Goal: Information Seeking & Learning: Learn about a topic

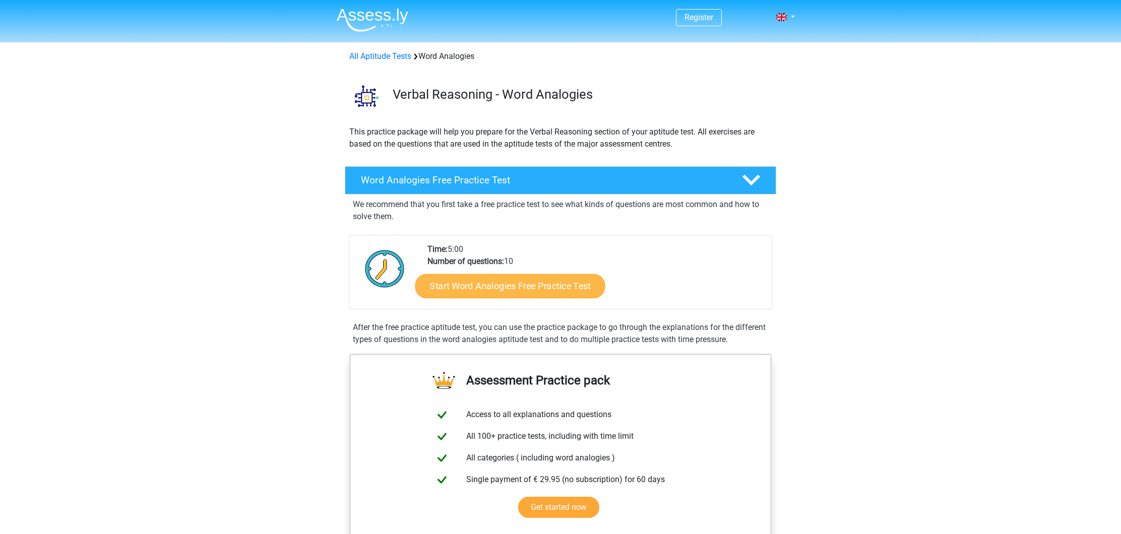
click at [537, 284] on link "Start Word Analogies Free Practice Test" at bounding box center [510, 286] width 190 height 24
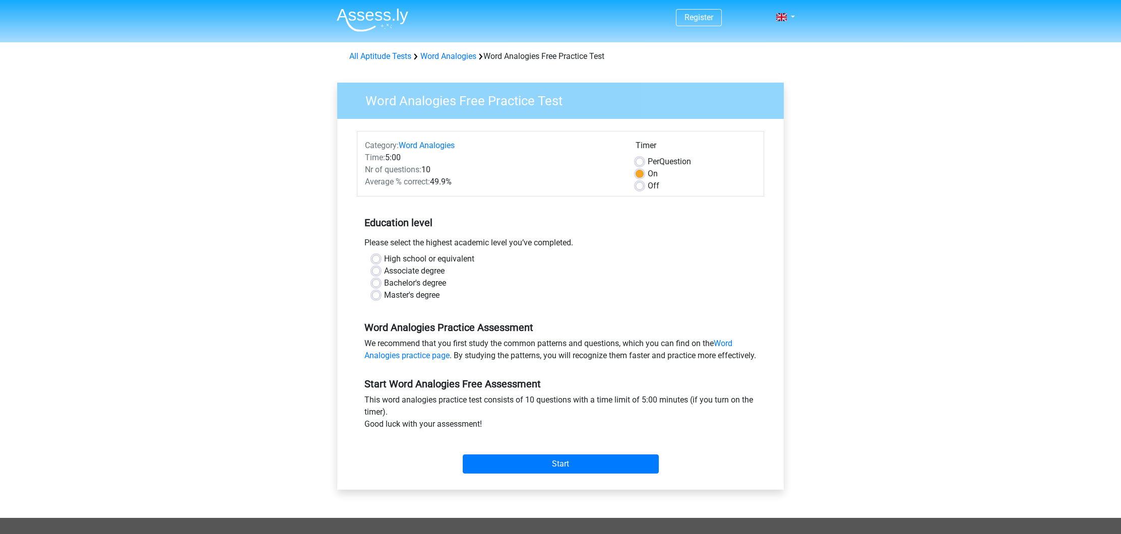
click at [415, 259] on label "High school or equivalent" at bounding box center [429, 259] width 90 height 12
click at [380, 259] on input "High school or equivalent" at bounding box center [376, 258] width 8 height 10
radio input "true"
click at [577, 471] on input "Start" at bounding box center [561, 463] width 196 height 19
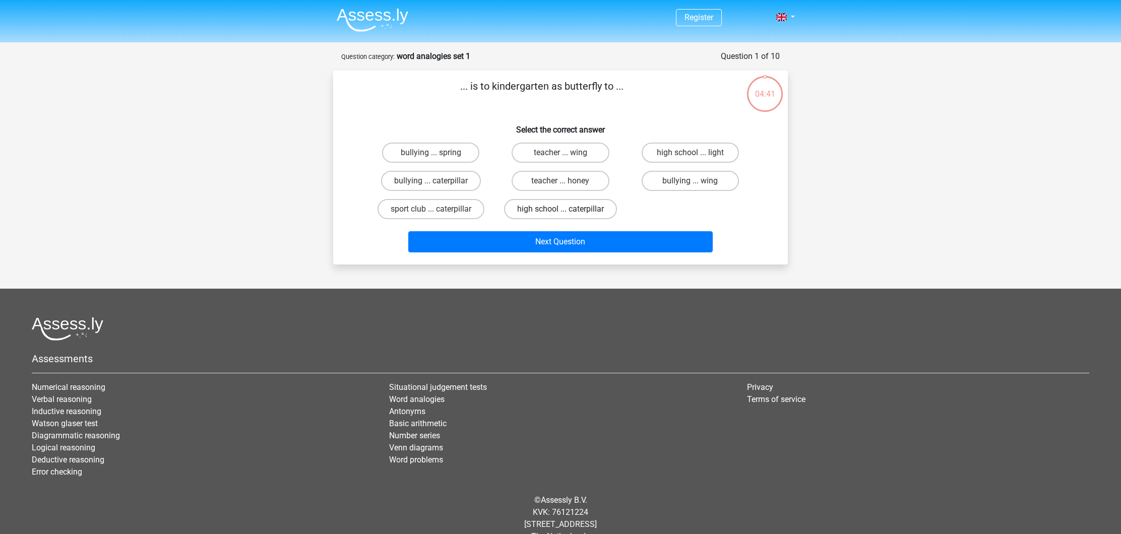
click at [587, 208] on label "high school ... caterpillar" at bounding box center [560, 209] width 113 height 20
click at [567, 209] on input "high school ... caterpillar" at bounding box center [563, 212] width 7 height 7
radio input "true"
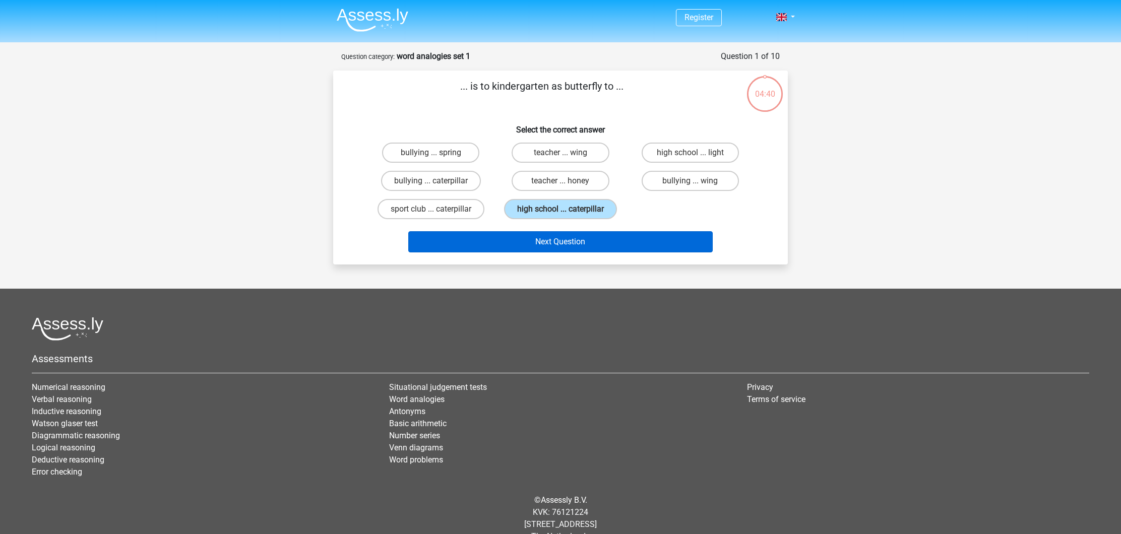
click at [586, 250] on button "Next Question" at bounding box center [560, 241] width 305 height 21
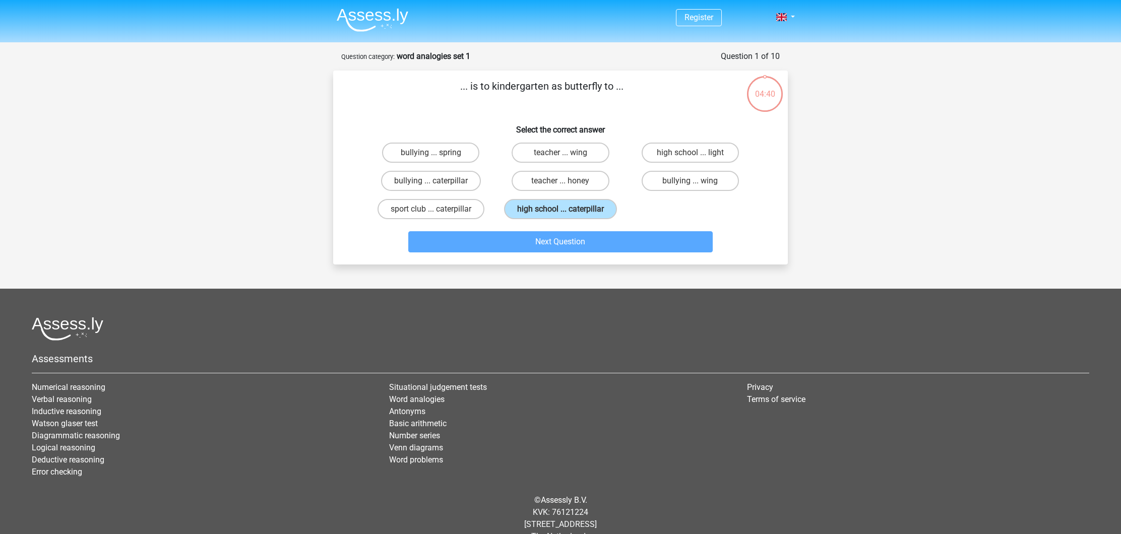
scroll to position [21, 0]
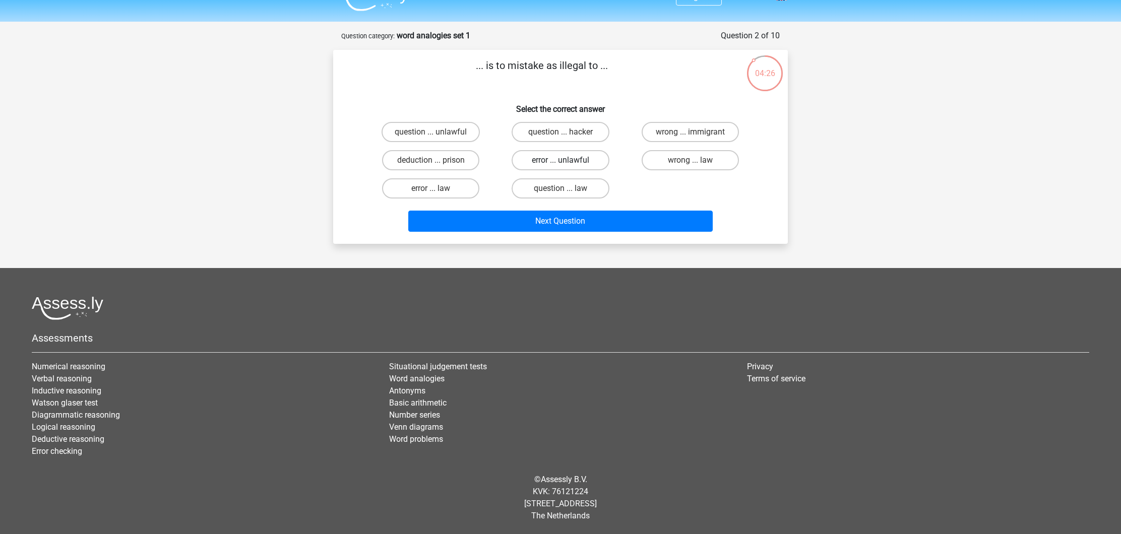
click at [552, 163] on label "error ... unlawful" at bounding box center [559, 160] width 97 height 20
click at [560, 163] on input "error ... unlawful" at bounding box center [563, 163] width 7 height 7
radio input "true"
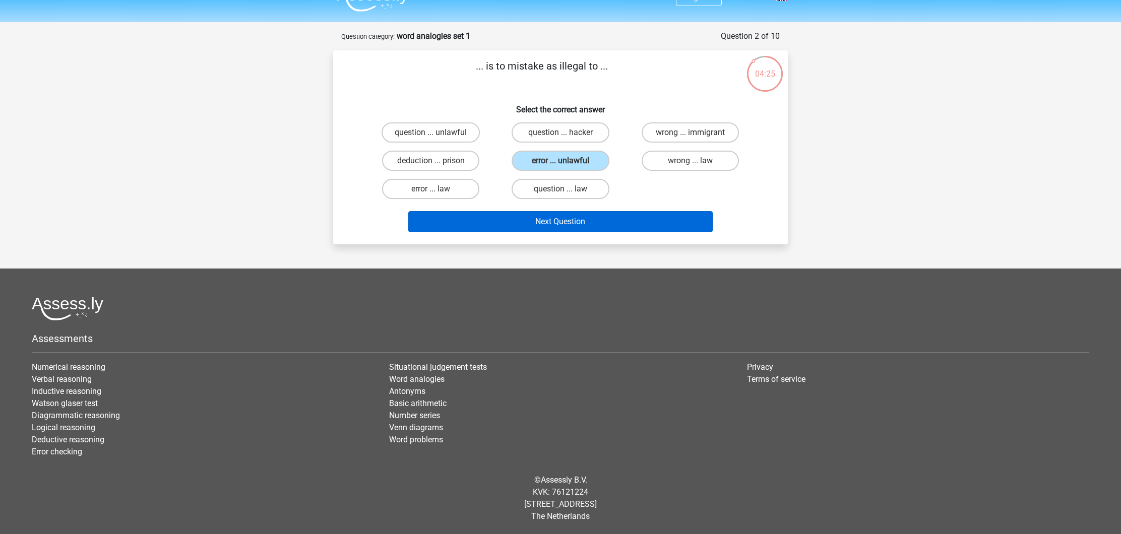
click at [561, 225] on button "Next Question" at bounding box center [560, 221] width 305 height 21
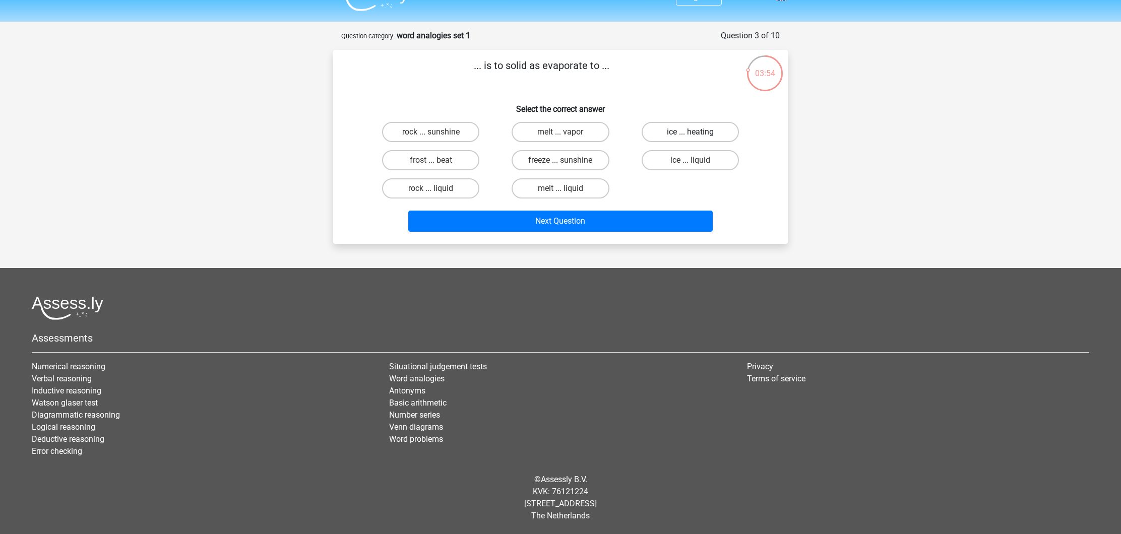
click at [687, 136] on label "ice ... heating" at bounding box center [689, 132] width 97 height 20
click at [690, 136] on input "ice ... heating" at bounding box center [693, 135] width 7 height 7
radio input "true"
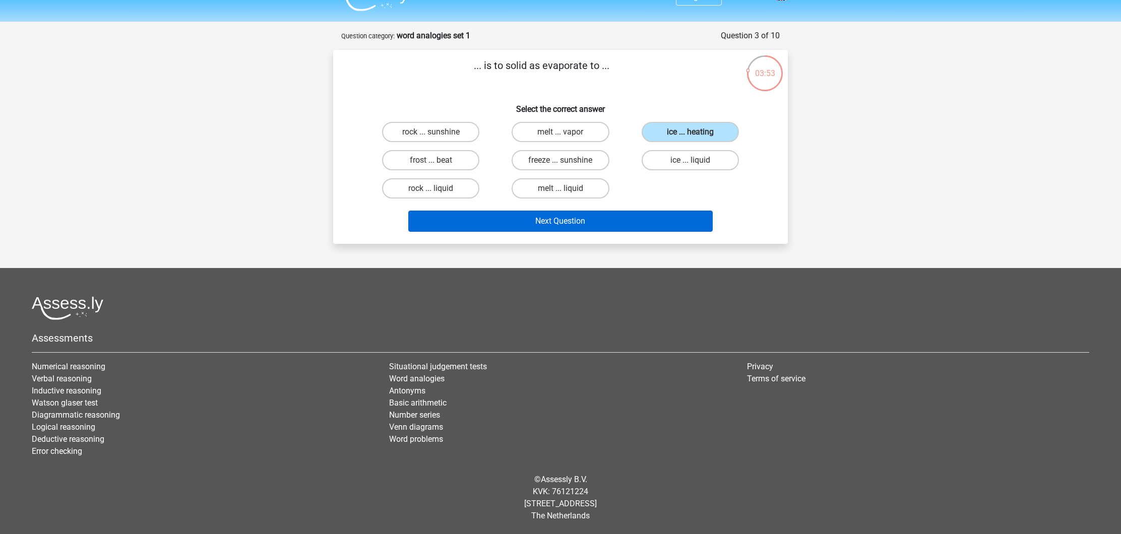
click at [628, 223] on button "Next Question" at bounding box center [560, 221] width 305 height 21
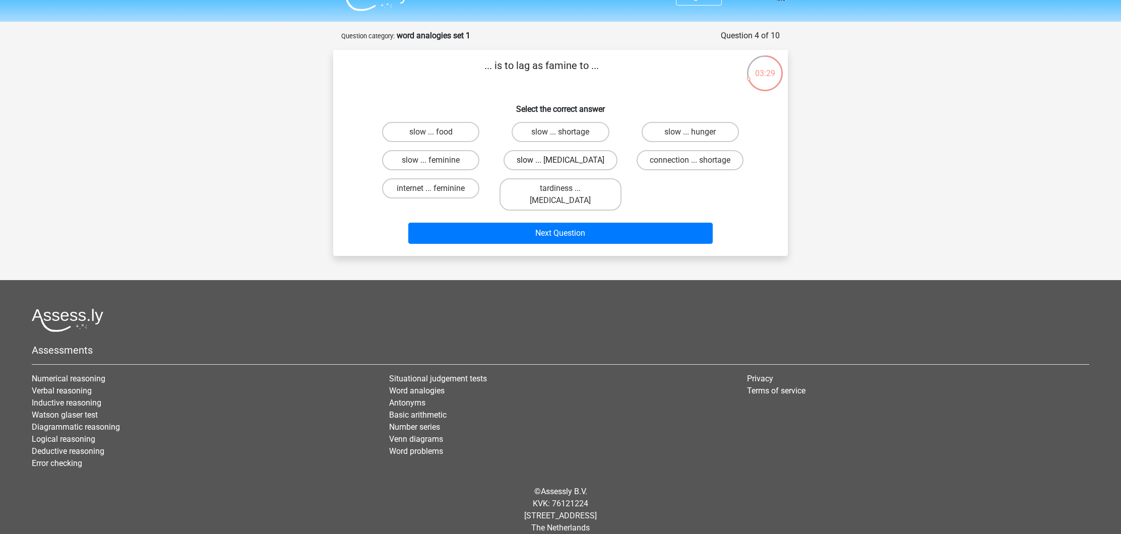
click at [583, 161] on label "slow ... malnutrition" at bounding box center [560, 160] width 114 height 20
click at [567, 161] on input "slow ... malnutrition" at bounding box center [563, 163] width 7 height 7
radio input "true"
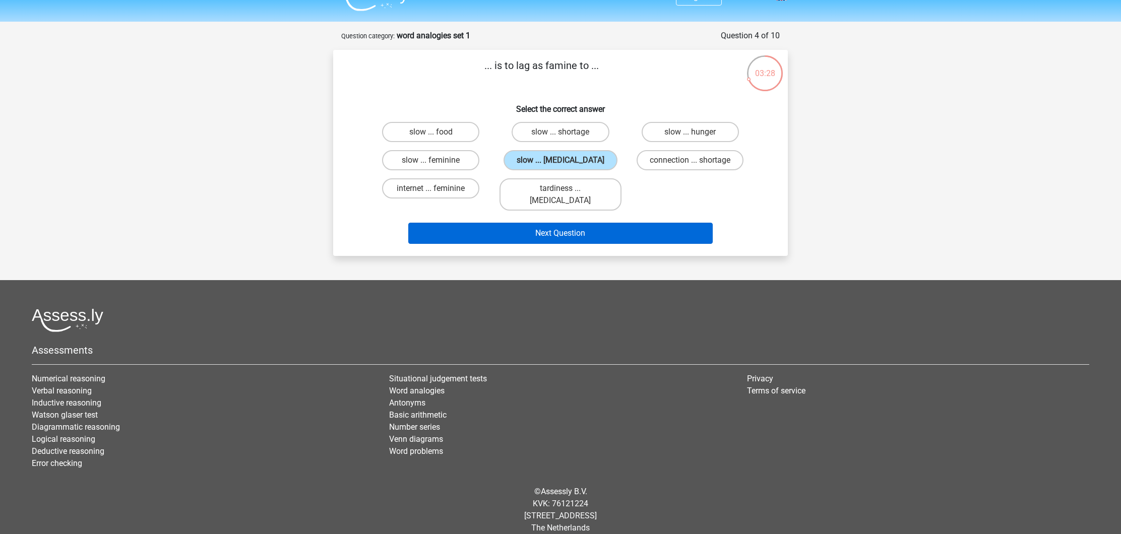
click at [587, 223] on button "Next Question" at bounding box center [560, 233] width 305 height 21
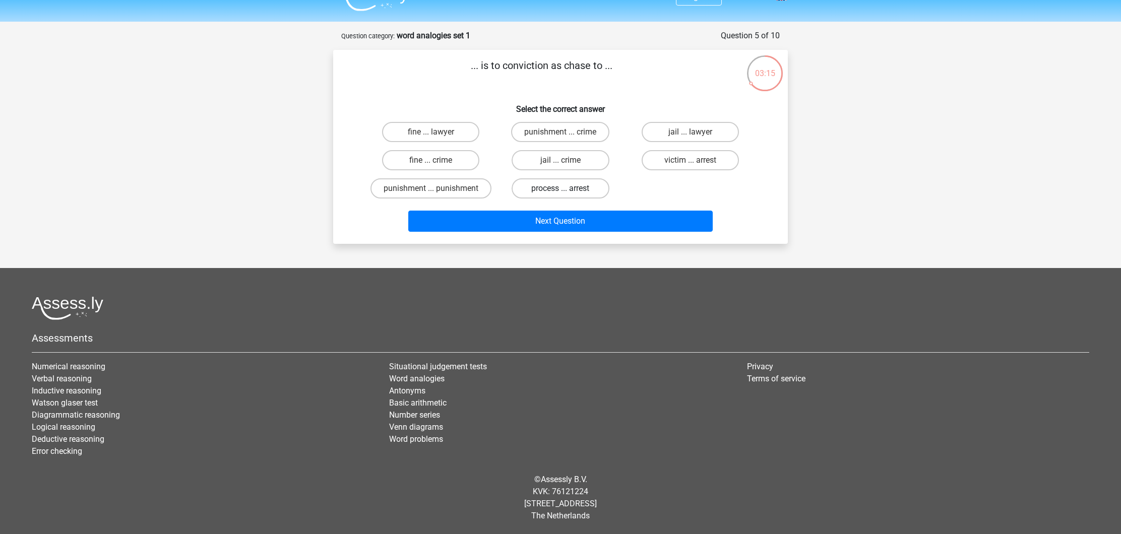
click at [577, 187] on label "process ... arrest" at bounding box center [559, 188] width 97 height 20
click at [567, 188] on input "process ... arrest" at bounding box center [563, 191] width 7 height 7
radio input "true"
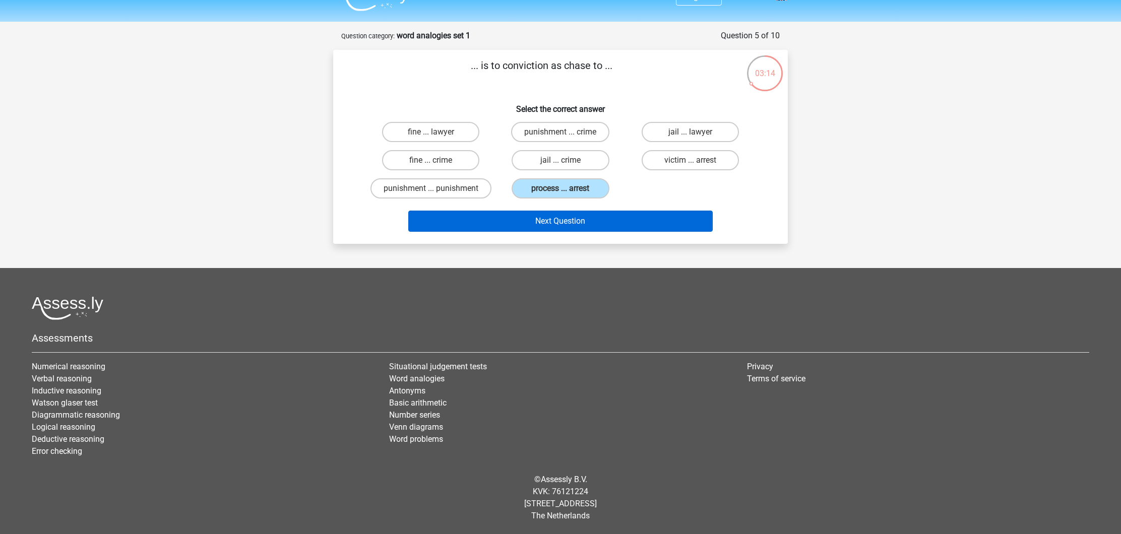
click at [586, 217] on button "Next Question" at bounding box center [560, 221] width 305 height 21
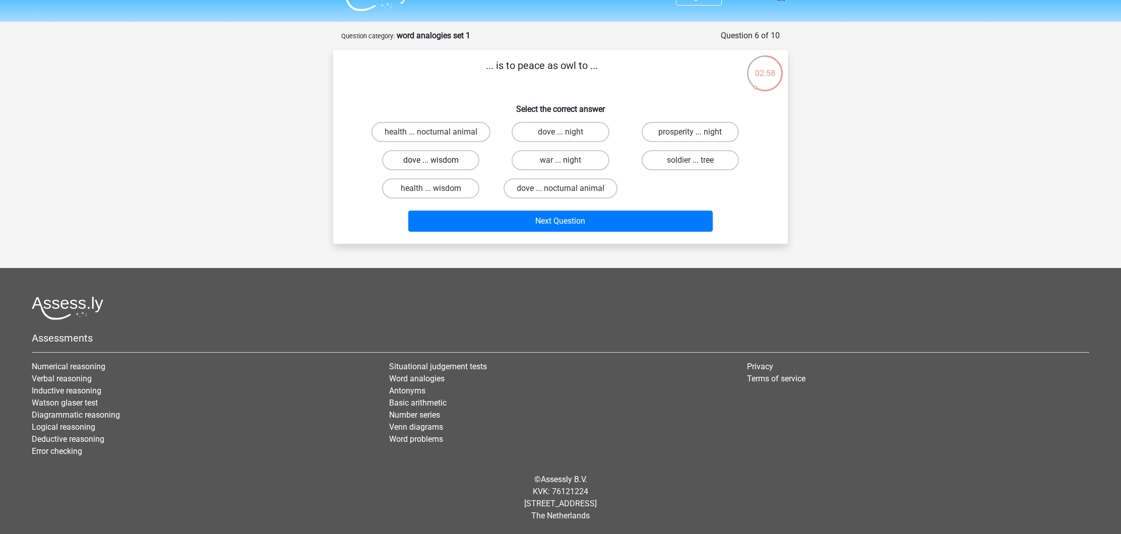
click at [451, 161] on label "dove ... wisdom" at bounding box center [430, 160] width 97 height 20
click at [437, 161] on input "dove ... wisdom" at bounding box center [434, 163] width 7 height 7
radio input "true"
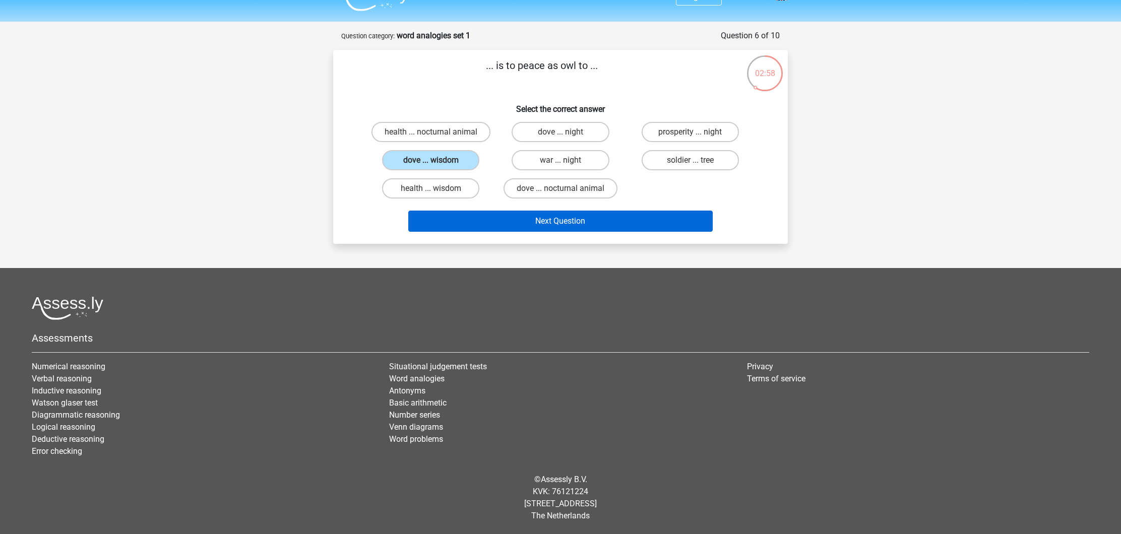
click at [609, 219] on button "Next Question" at bounding box center [560, 221] width 305 height 21
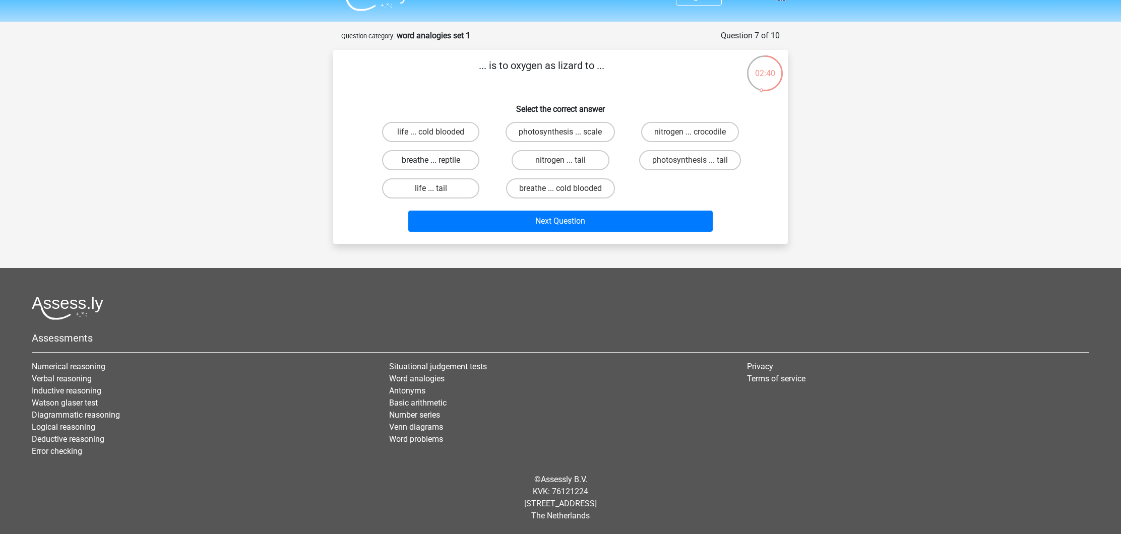
click at [455, 163] on label "breathe ... reptile" at bounding box center [430, 160] width 97 height 20
click at [437, 163] on input "breathe ... reptile" at bounding box center [434, 163] width 7 height 7
radio input "true"
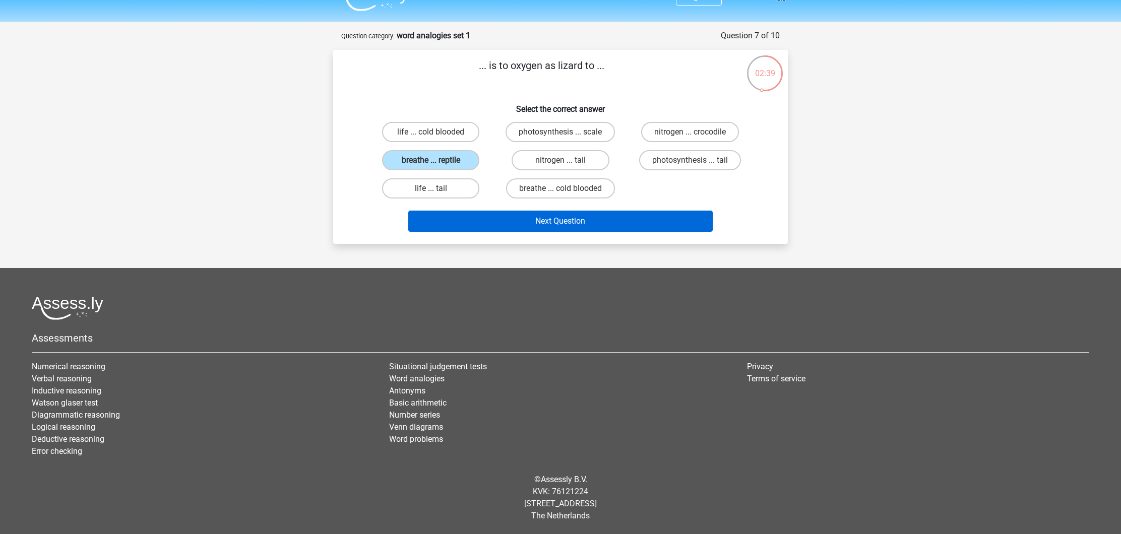
click at [528, 222] on button "Next Question" at bounding box center [560, 221] width 305 height 21
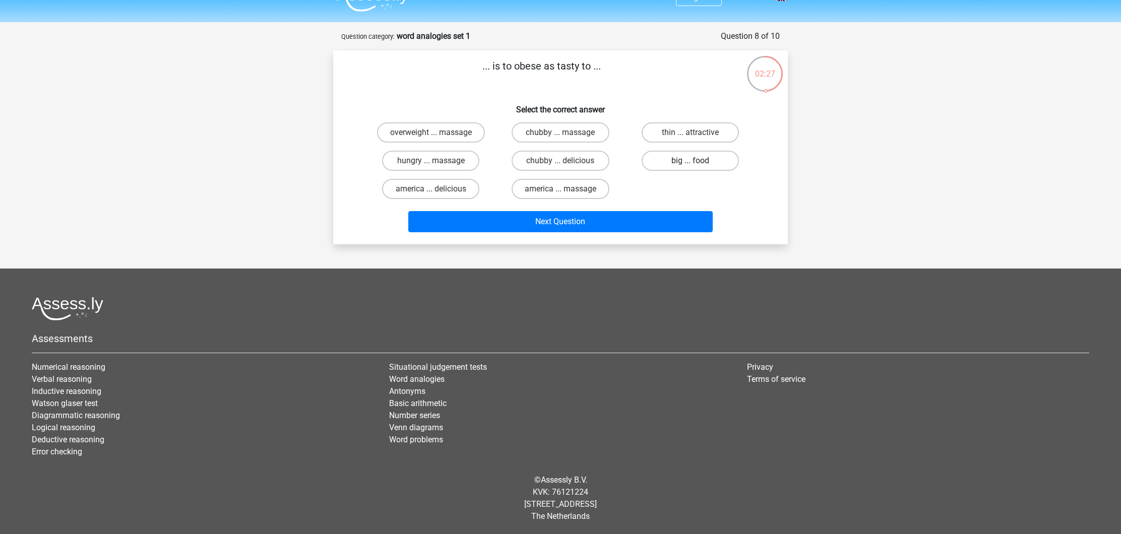
scroll to position [20, 0]
click at [578, 165] on label "chubby ... delicious" at bounding box center [559, 161] width 97 height 20
click at [567, 165] on input "chubby ... delicious" at bounding box center [563, 164] width 7 height 7
radio input "true"
click at [431, 188] on label "america ... delicious" at bounding box center [430, 189] width 97 height 20
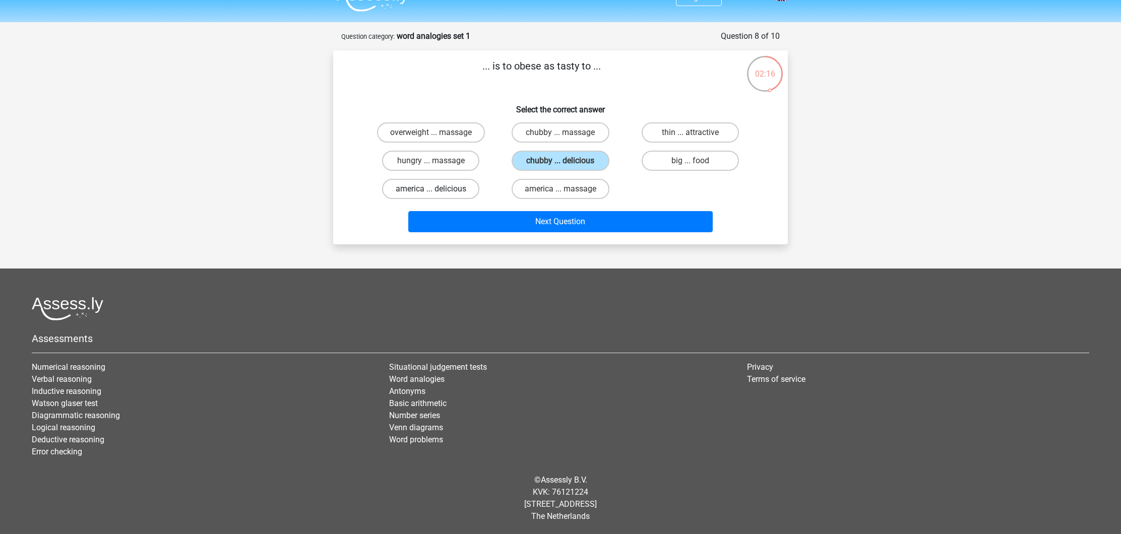
click at [431, 189] on input "america ... delicious" at bounding box center [434, 192] width 7 height 7
radio input "true"
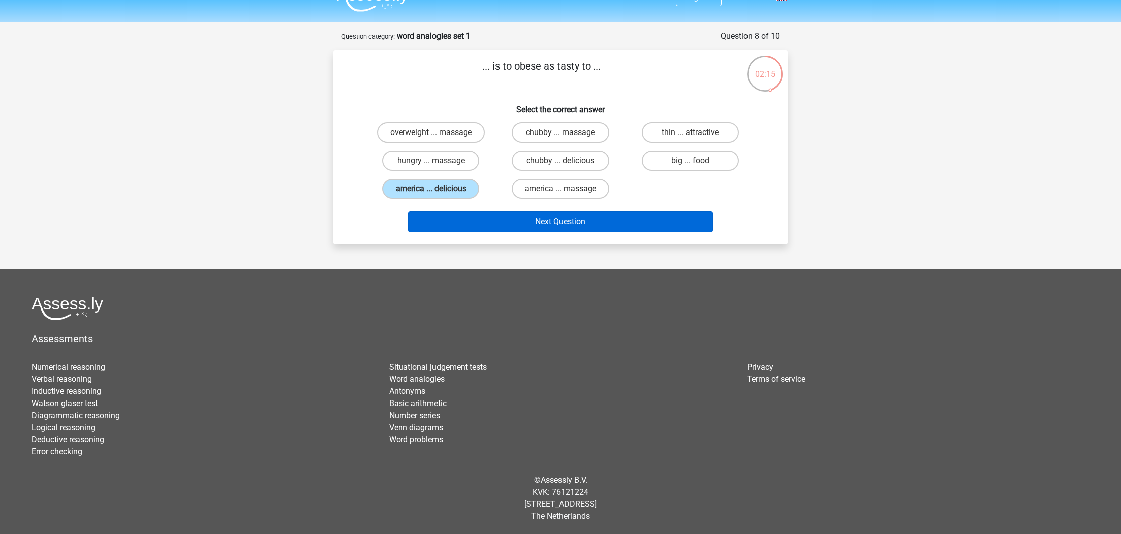
click at [546, 215] on button "Next Question" at bounding box center [560, 221] width 305 height 21
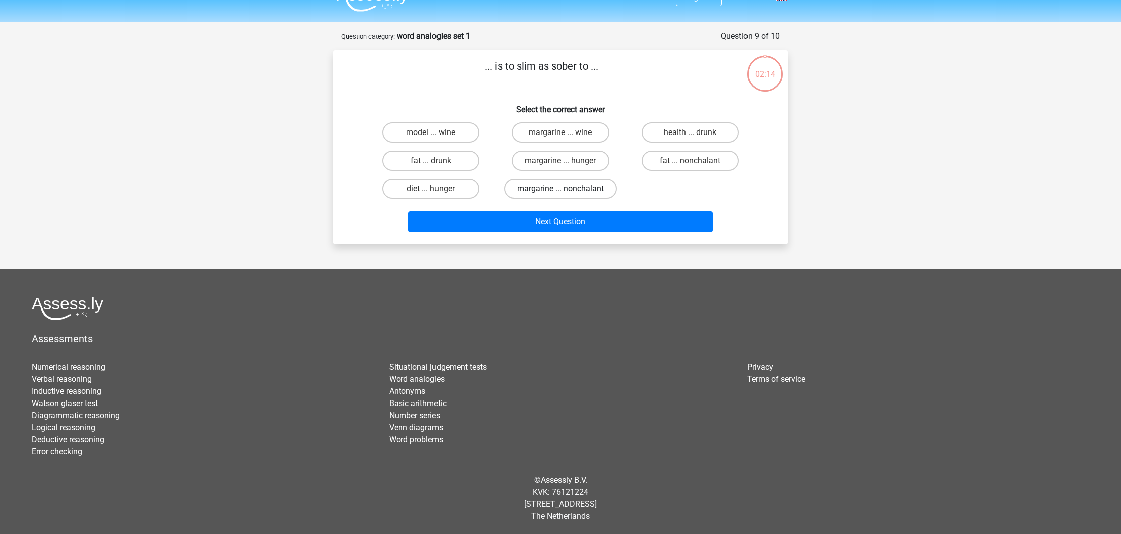
scroll to position [21, 0]
click at [692, 133] on input "health ... drunk" at bounding box center [693, 135] width 7 height 7
radio input "true"
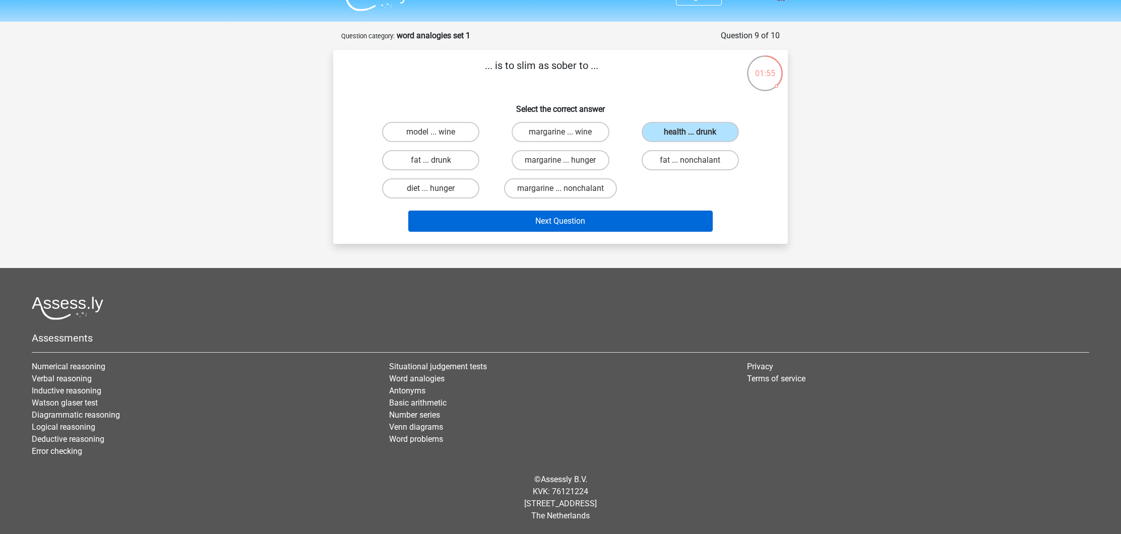
click at [618, 231] on button "Next Question" at bounding box center [560, 221] width 305 height 21
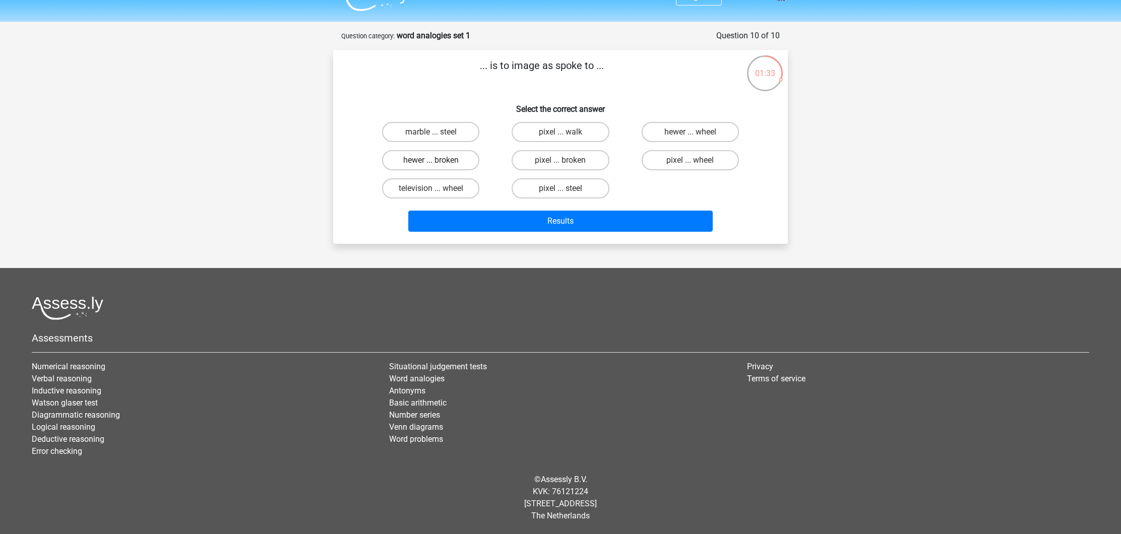
click at [469, 158] on label "hewer ... broken" at bounding box center [430, 160] width 97 height 20
click at [437, 160] on input "hewer ... broken" at bounding box center [434, 163] width 7 height 7
radio input "true"
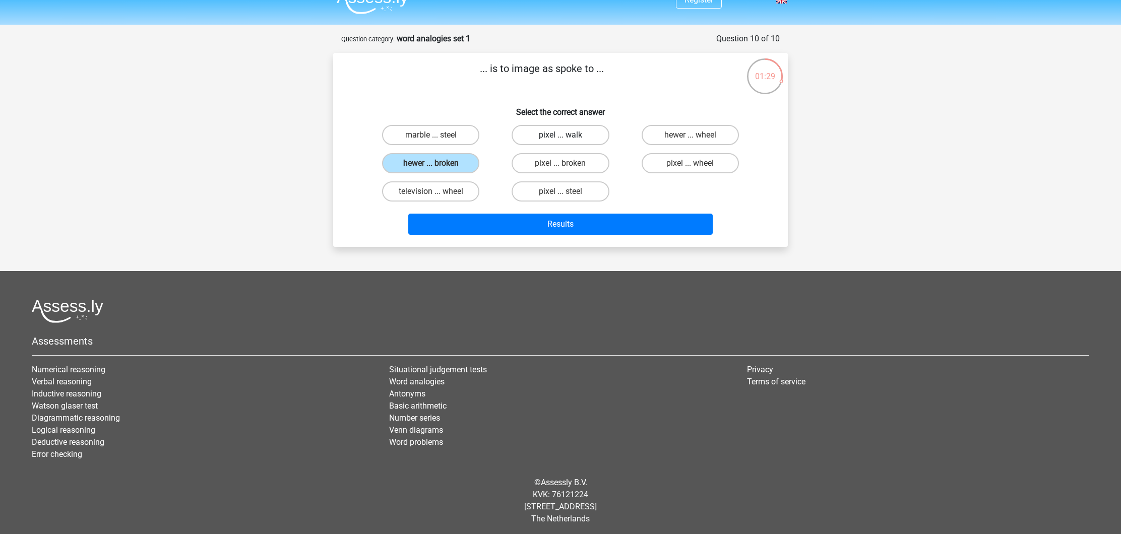
scroll to position [17, 0]
click at [574, 190] on label "pixel ... steel" at bounding box center [559, 192] width 97 height 20
click at [567, 192] on input "pixel ... steel" at bounding box center [563, 195] width 7 height 7
radio input "true"
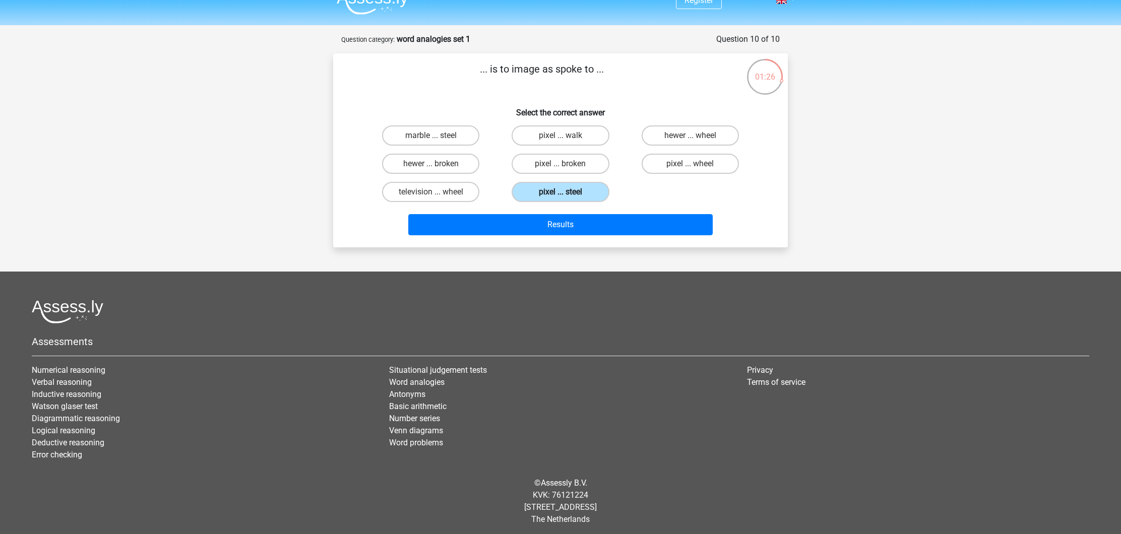
scroll to position [18, 0]
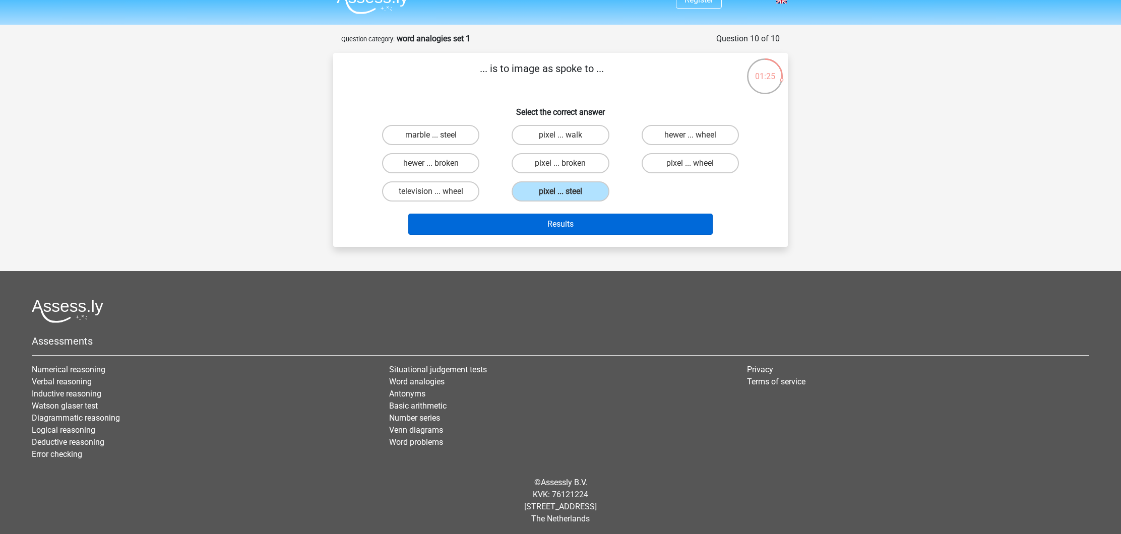
click at [640, 221] on button "Results" at bounding box center [560, 224] width 305 height 21
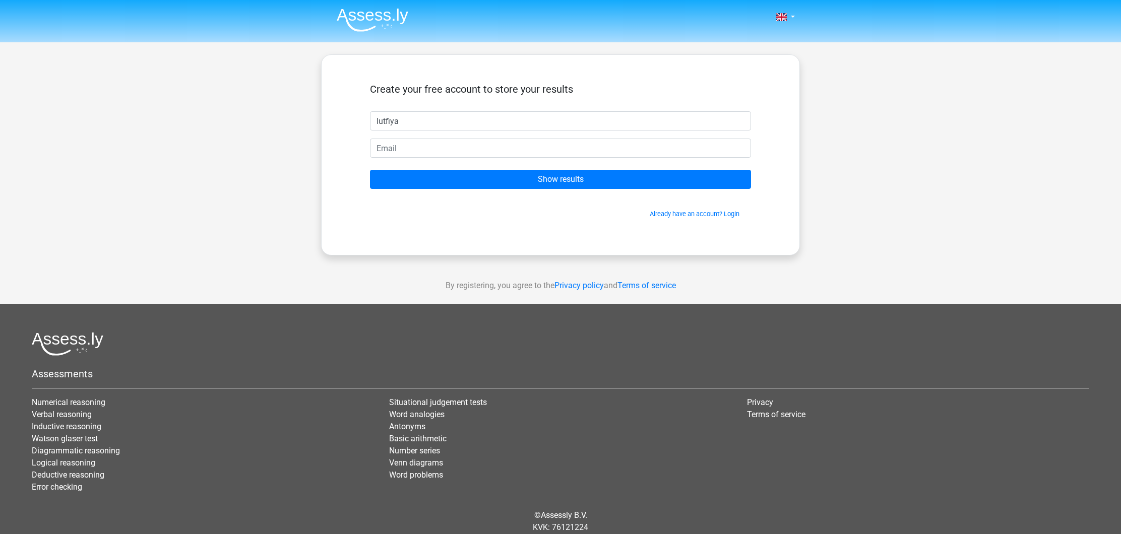
type input "lutfiya"
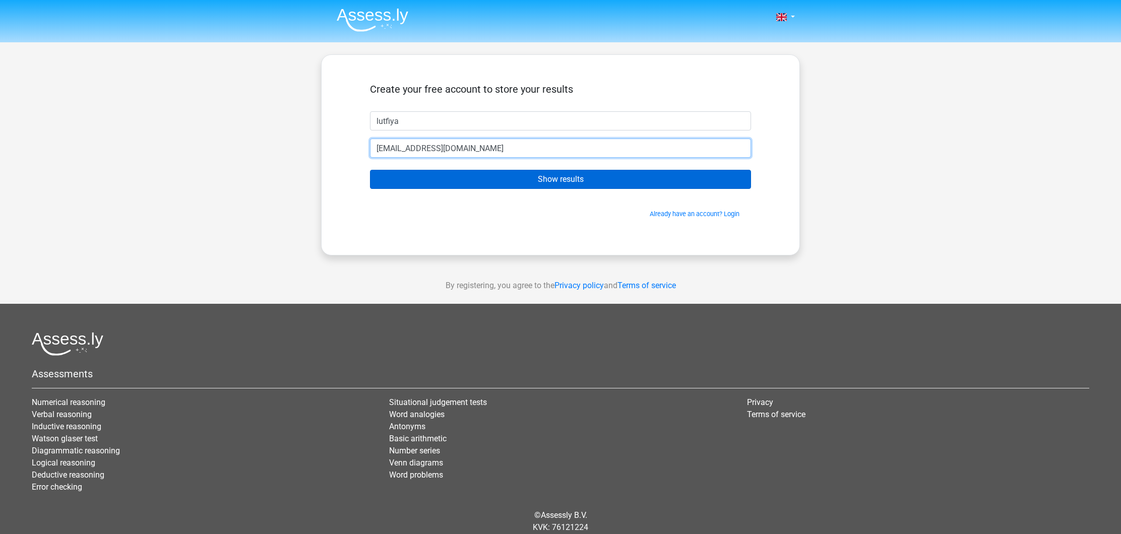
type input "[EMAIL_ADDRESS][DOMAIN_NAME]"
click at [553, 180] on input "Show results" at bounding box center [560, 179] width 381 height 19
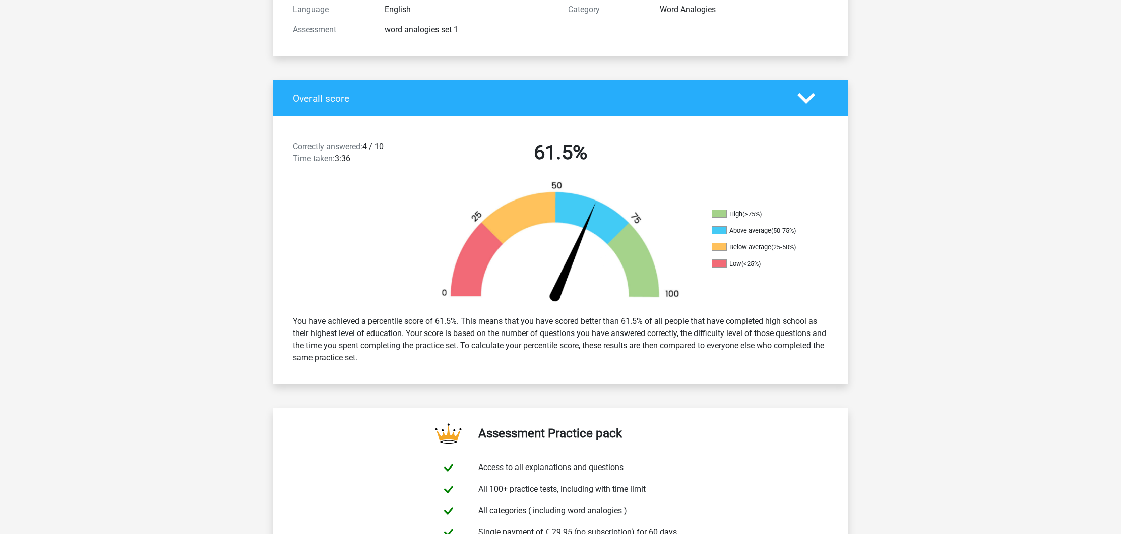
scroll to position [139, 0]
